Goal: Task Accomplishment & Management: Manage account settings

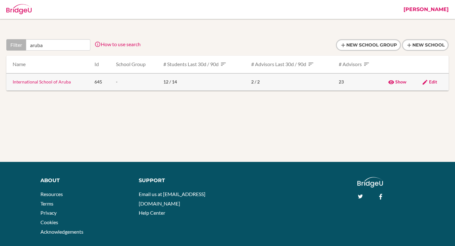
type input "aruba"
click at [64, 82] on link "International School of Aruba" at bounding box center [42, 81] width 58 height 5
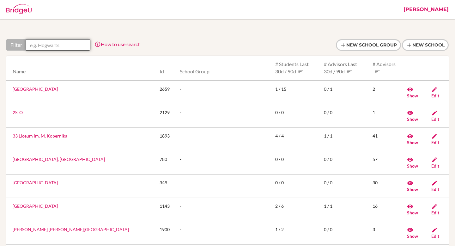
click at [51, 46] on input "text" at bounding box center [58, 44] width 64 height 11
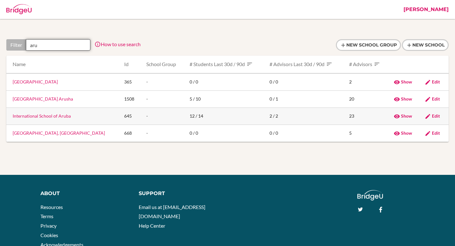
type input "aru"
click at [45, 117] on link "International School of Aruba" at bounding box center [42, 115] width 58 height 5
click at [57, 116] on link "International School of Aruba" at bounding box center [42, 115] width 58 height 5
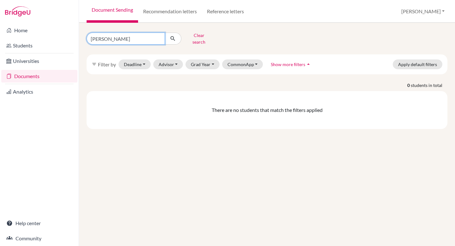
click at [128, 37] on input "[PERSON_NAME]" at bounding box center [126, 39] width 78 height 12
click at [164, 60] on button "Advisor" at bounding box center [168, 64] width 30 height 10
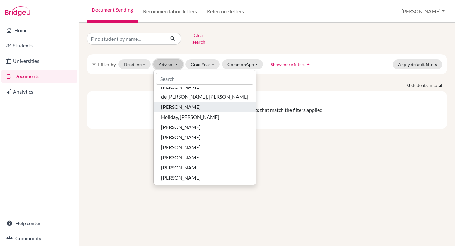
scroll to position [63, 0]
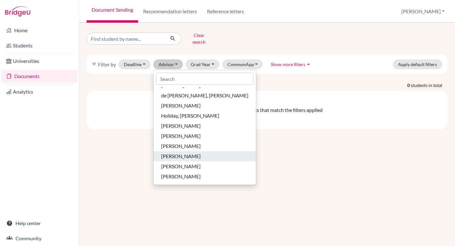
click at [182, 152] on span "Kunder, Deborah" at bounding box center [181, 156] width 40 height 8
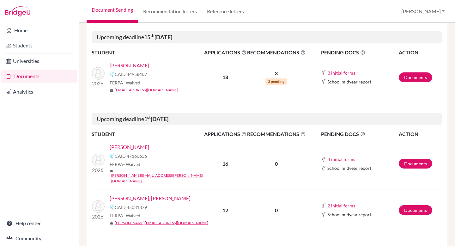
scroll to position [99, 0]
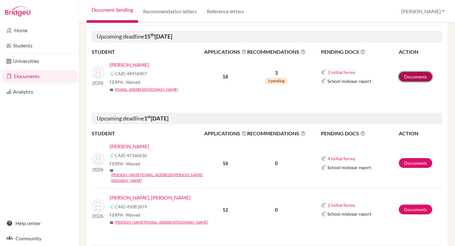
click at [417, 79] on link "Documents" at bounding box center [416, 77] width 34 height 10
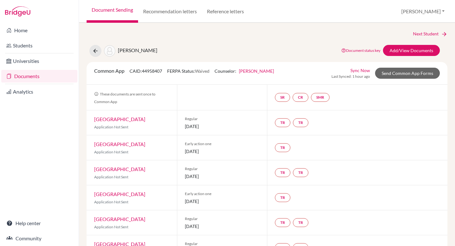
click at [262, 71] on link "[PERSON_NAME]" at bounding box center [256, 70] width 35 height 5
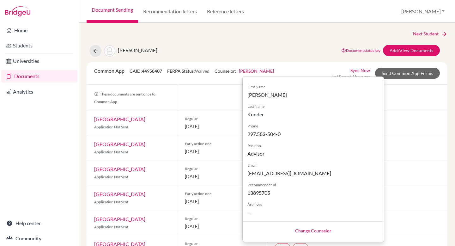
click at [312, 34] on div "Next Student" at bounding box center [267, 33] width 361 height 7
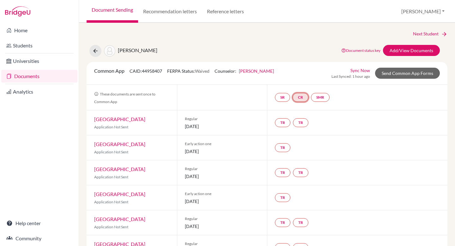
click at [306, 97] on link "CR" at bounding box center [301, 97] width 16 height 9
click at [324, 50] on div "Varde, Athena Document status key TR Requirement. Document not uploaded yet. TR…" at bounding box center [267, 51] width 370 height 12
click at [304, 98] on link "CR" at bounding box center [301, 97] width 16 height 9
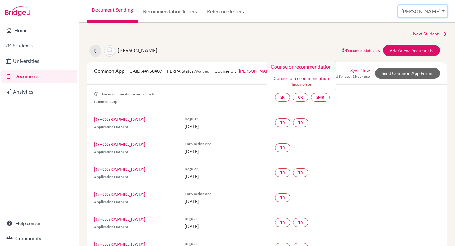
click at [431, 11] on button "[PERSON_NAME]" at bounding box center [423, 11] width 49 height 12
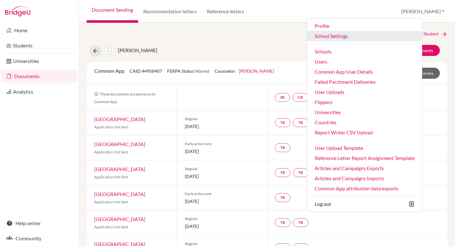
click at [358, 36] on link "School Settings" at bounding box center [364, 36] width 115 height 10
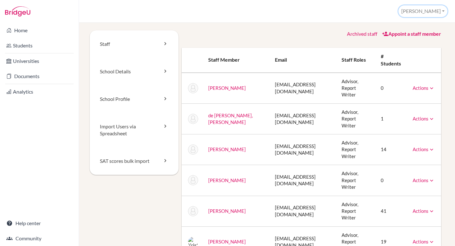
click at [438, 10] on button "[PERSON_NAME]" at bounding box center [423, 11] width 49 height 12
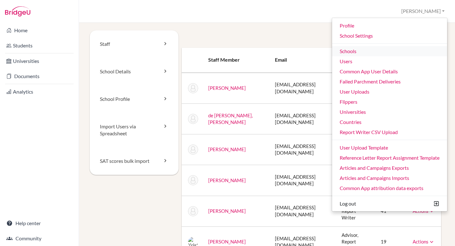
click at [354, 52] on link "Schools" at bounding box center [389, 51] width 115 height 10
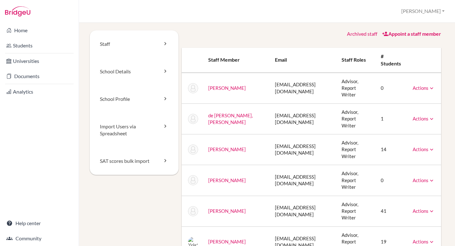
click at [354, 52] on th "Staff roles" at bounding box center [356, 60] width 39 height 25
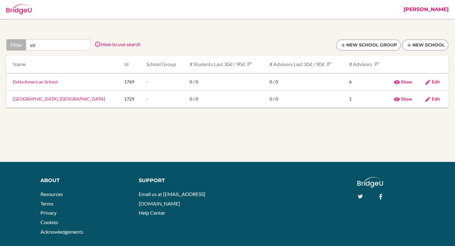
type input "elt"
click at [71, 45] on input "elt" at bounding box center [58, 44] width 64 height 11
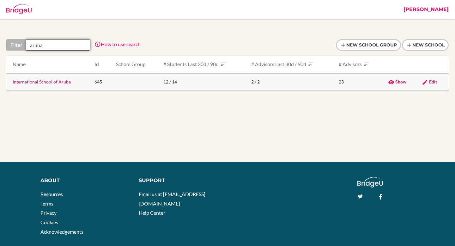
type input "aruba"
click at [60, 83] on link "International School of Aruba" at bounding box center [42, 81] width 58 height 5
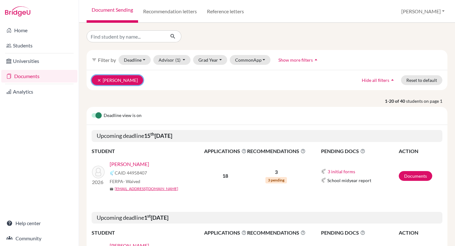
click at [99, 79] on icon "clear" at bounding box center [99, 80] width 4 height 4
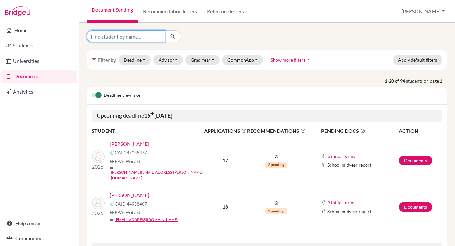
click at [120, 38] on input "Find student by name..." at bounding box center [126, 36] width 78 height 12
type input "[PERSON_NAME]"
click button "submit" at bounding box center [173, 36] width 17 height 12
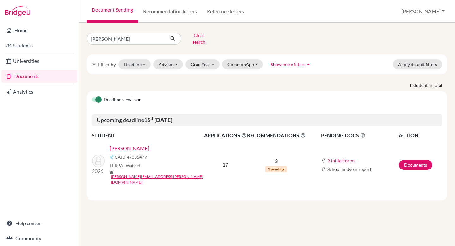
click at [136, 145] on link "[PERSON_NAME]" at bounding box center [130, 148] width 40 height 8
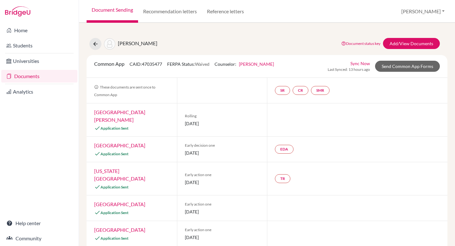
click at [253, 64] on link "[PERSON_NAME]" at bounding box center [256, 63] width 35 height 5
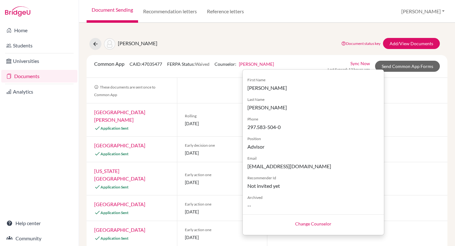
click at [308, 223] on link "Change Counselor" at bounding box center [313, 223] width 36 height 5
select select "413035"
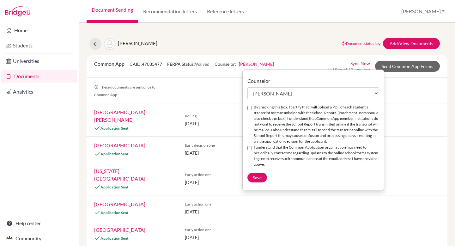
click at [250, 108] on input "By checking this box, I certify that I will upload a PDF of each student’s tran…" at bounding box center [250, 108] width 4 height 4
checkbox input "true"
click at [250, 148] on input "I understand that the Common Application organization may need to periodically …" at bounding box center [250, 148] width 4 height 4
checkbox input "true"
click at [255, 175] on span "Save" at bounding box center [257, 177] width 9 height 5
